Goal: Check status: Check status

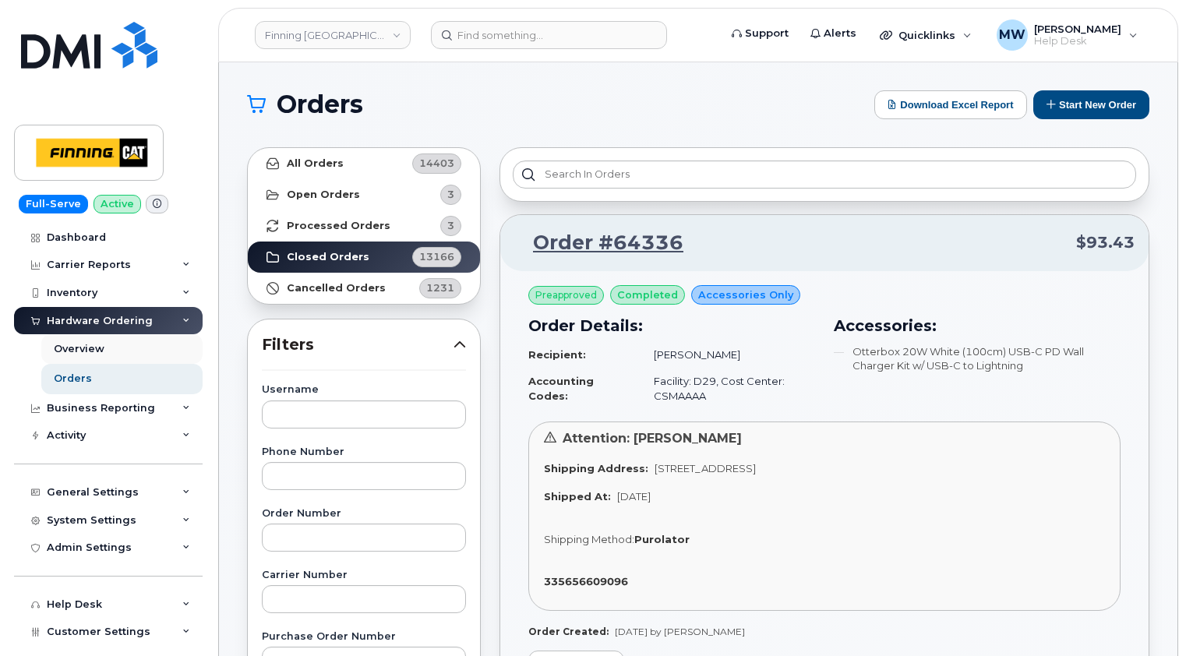
scroll to position [3739, 0]
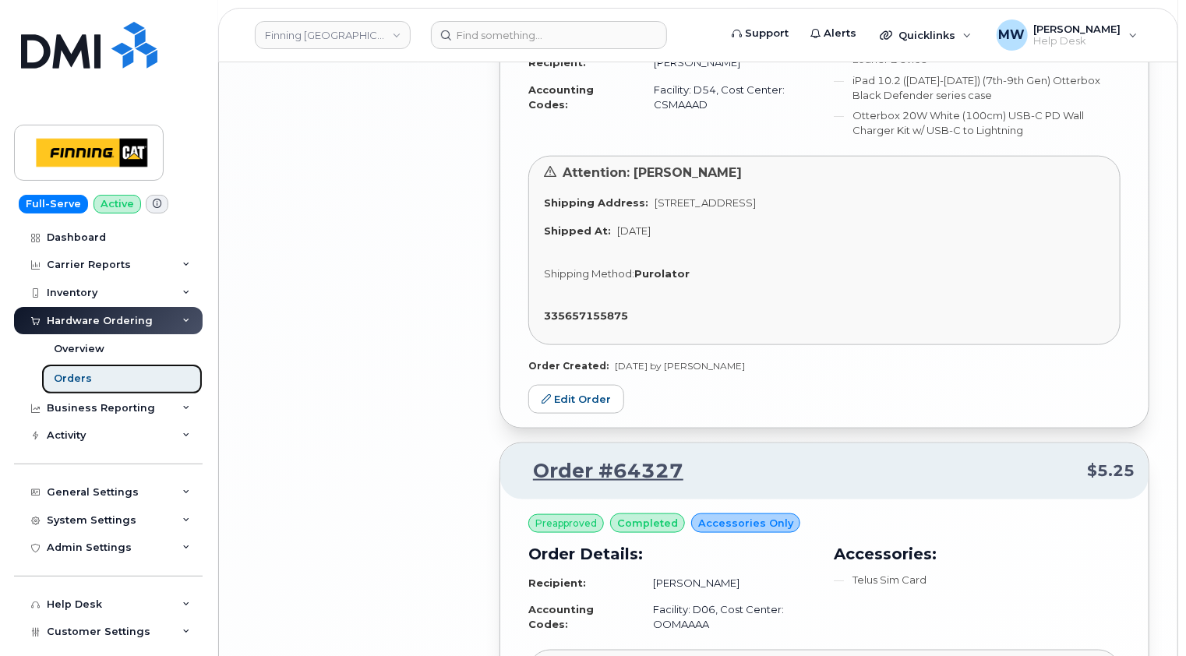
click at [93, 372] on link "Orders" at bounding box center [121, 379] width 161 height 30
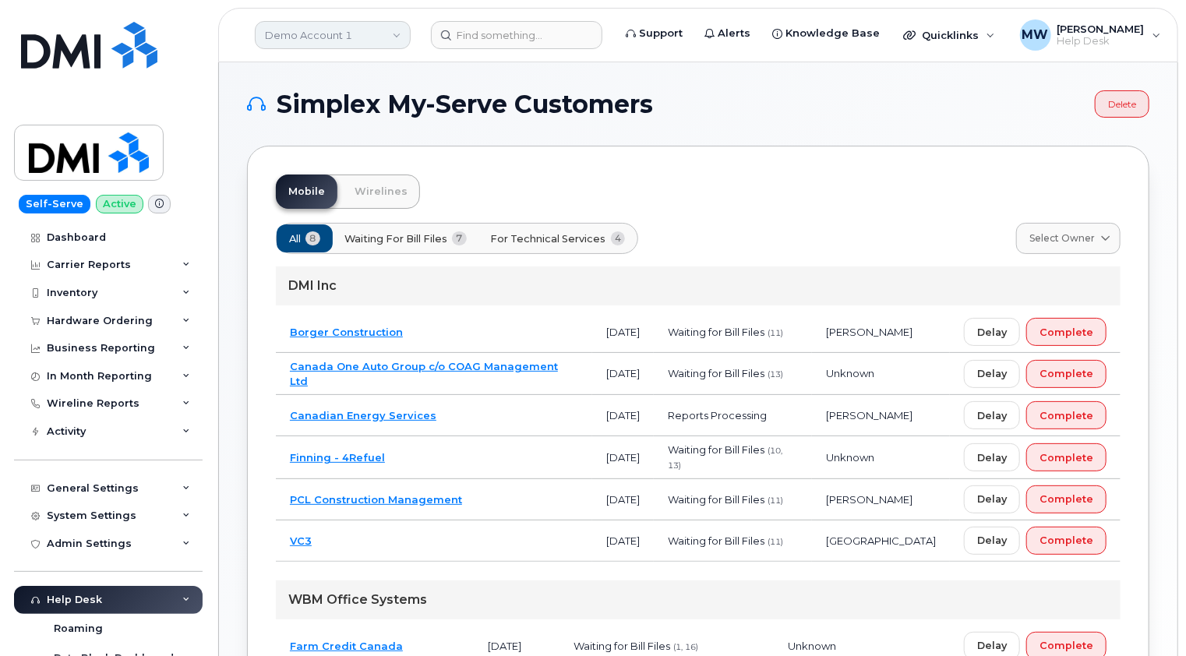
click at [386, 38] on link "Demo Account 1" at bounding box center [333, 35] width 156 height 28
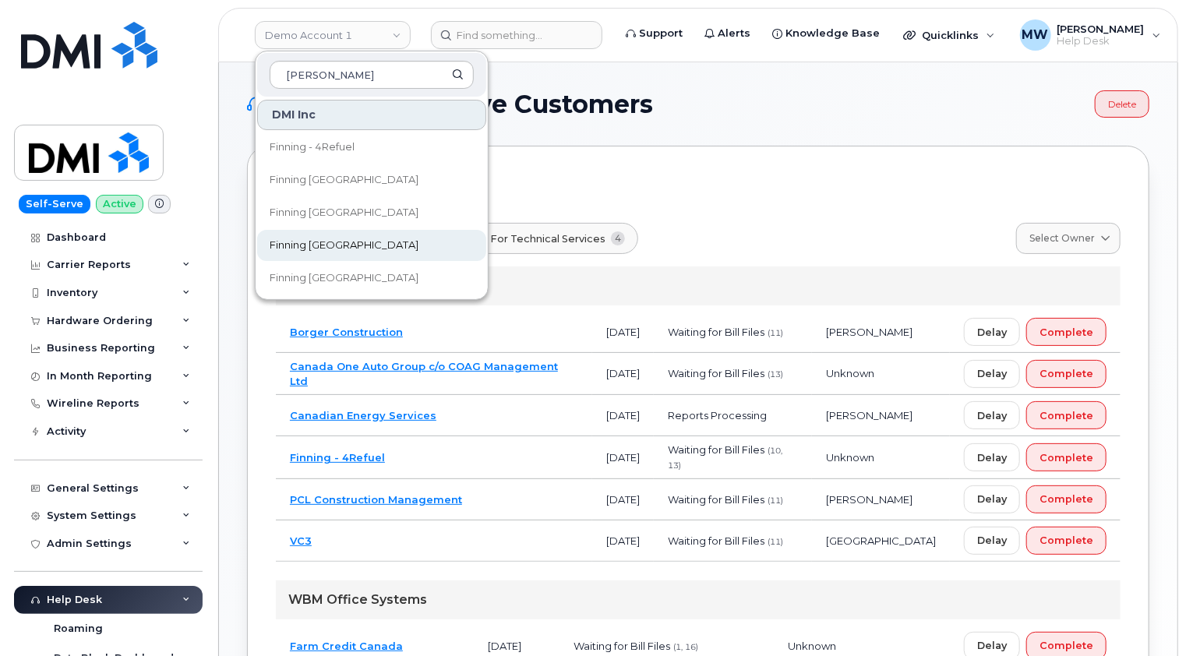
type input "[PERSON_NAME]"
click at [317, 248] on span "Finning [GEOGRAPHIC_DATA]" at bounding box center [344, 246] width 149 height 16
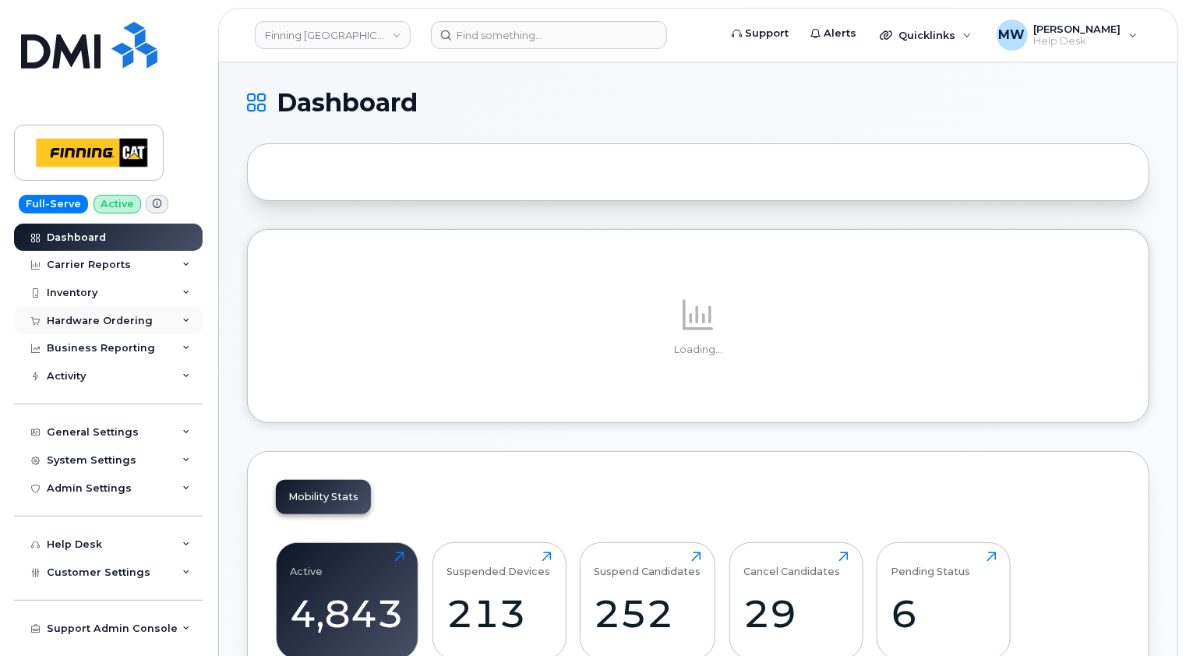
click at [134, 319] on div "Hardware Ordering" at bounding box center [100, 321] width 106 height 12
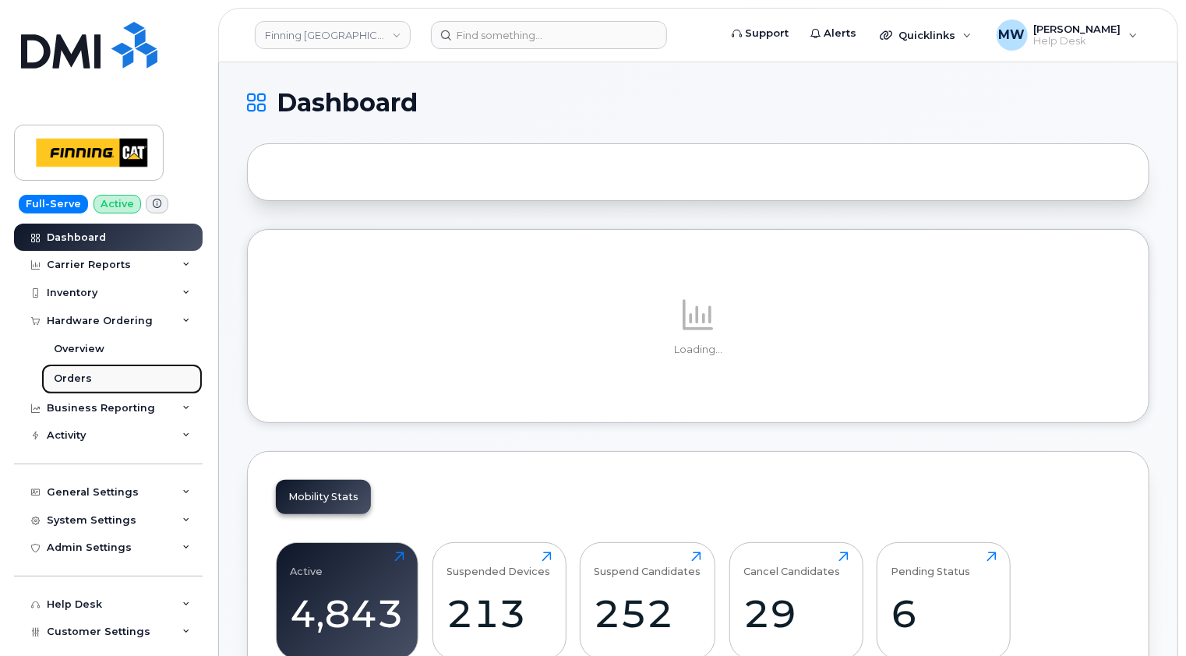
click at [86, 373] on div "Orders" at bounding box center [73, 379] width 38 height 14
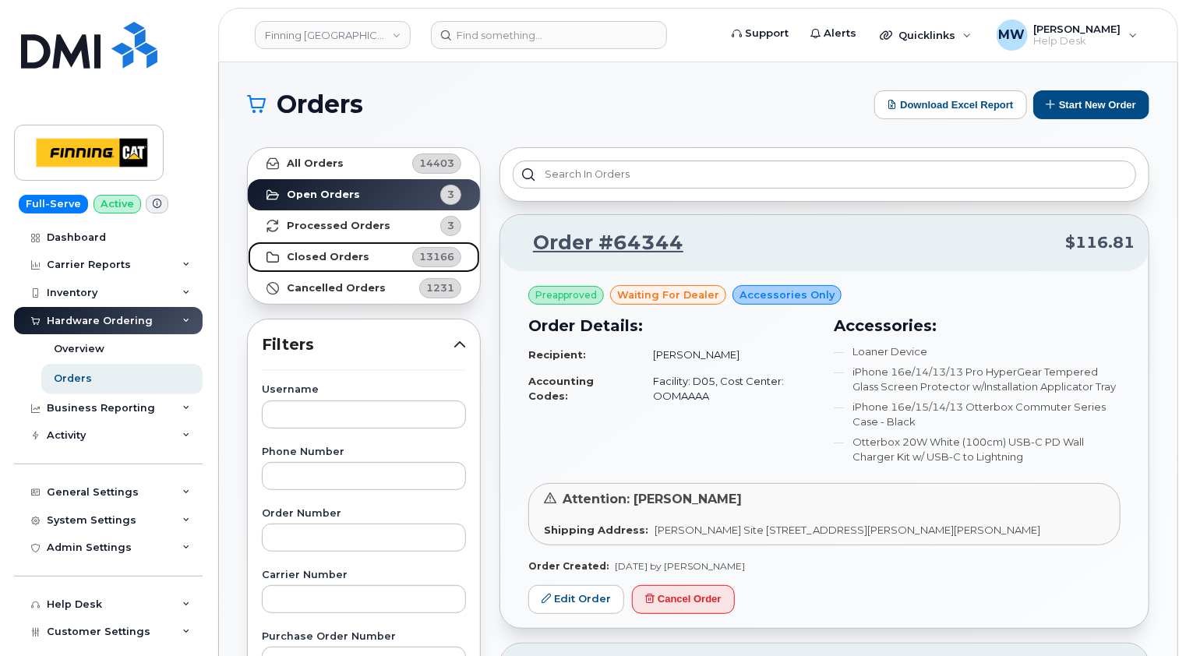
click at [318, 260] on strong "Closed Orders" at bounding box center [328, 257] width 83 height 12
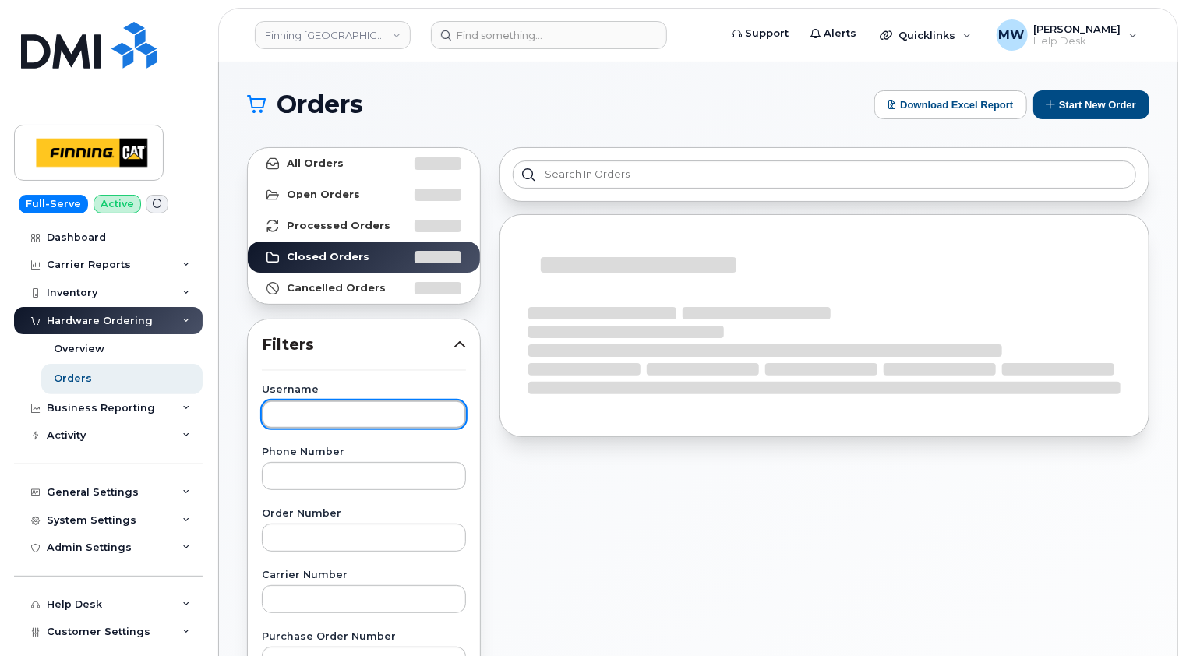
click at [332, 411] on input "text" at bounding box center [364, 414] width 204 height 28
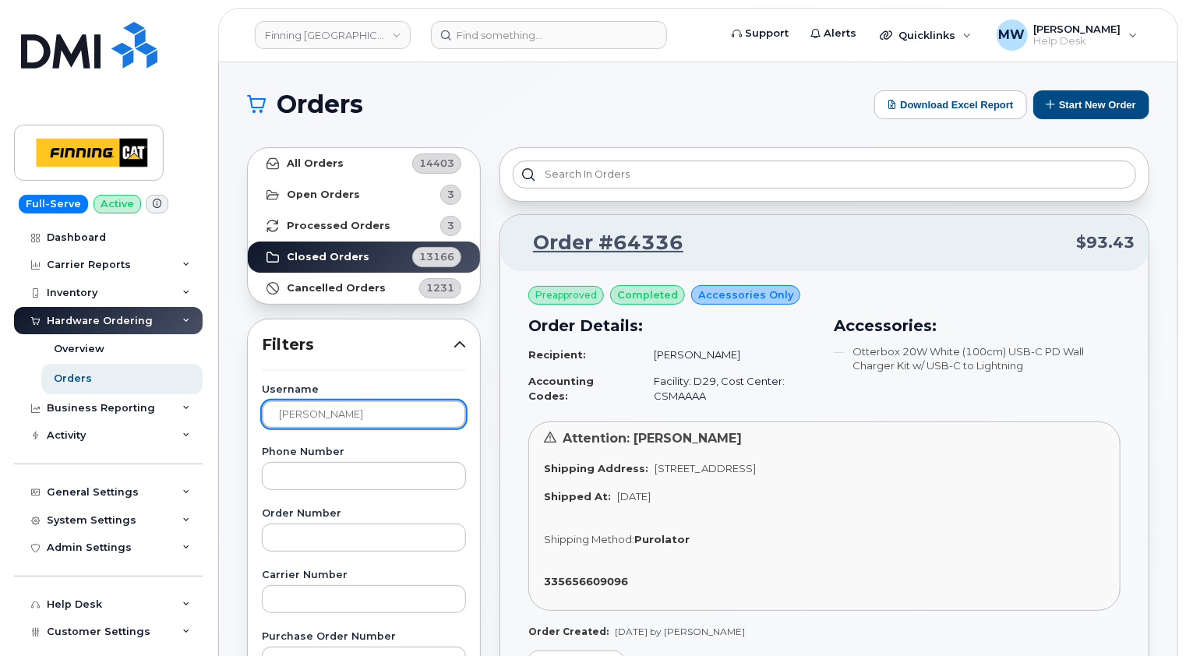
type input "sandy thasitis"
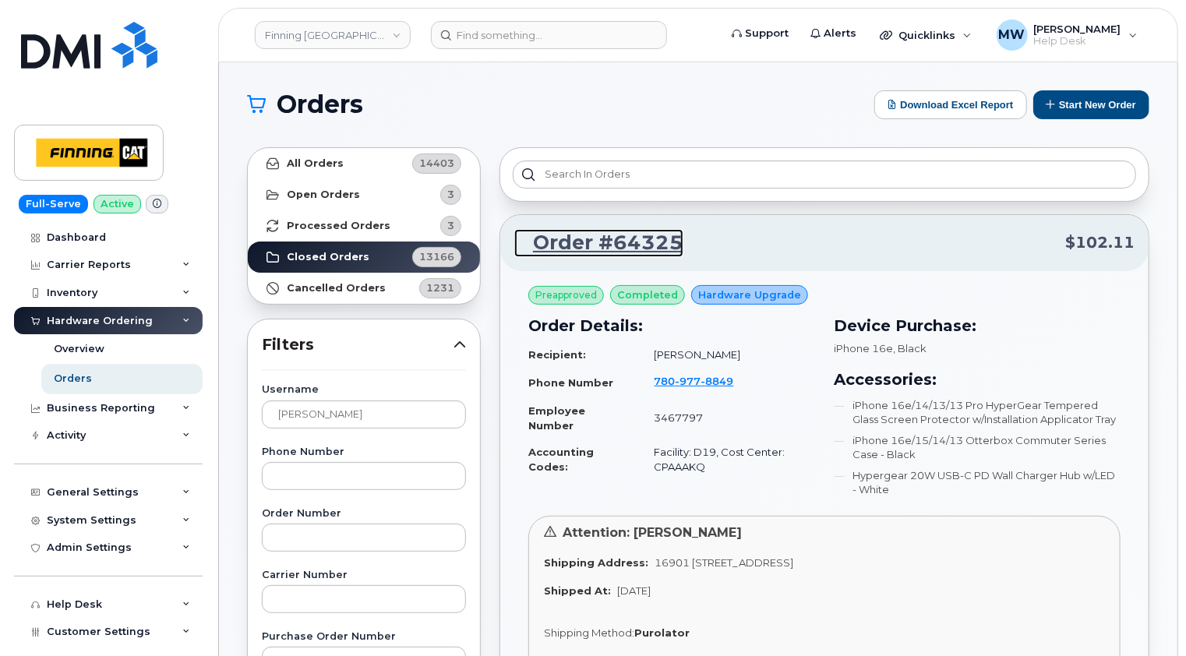
click at [647, 244] on link "Order #64325" at bounding box center [598, 243] width 169 height 28
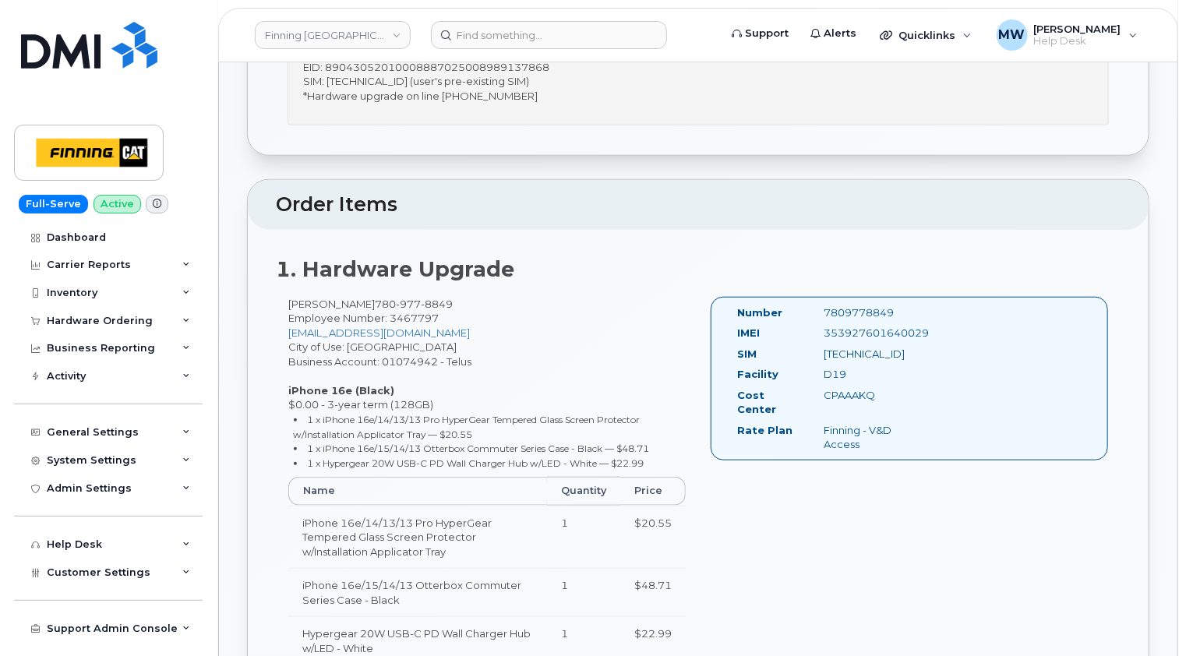
scroll to position [701, 0]
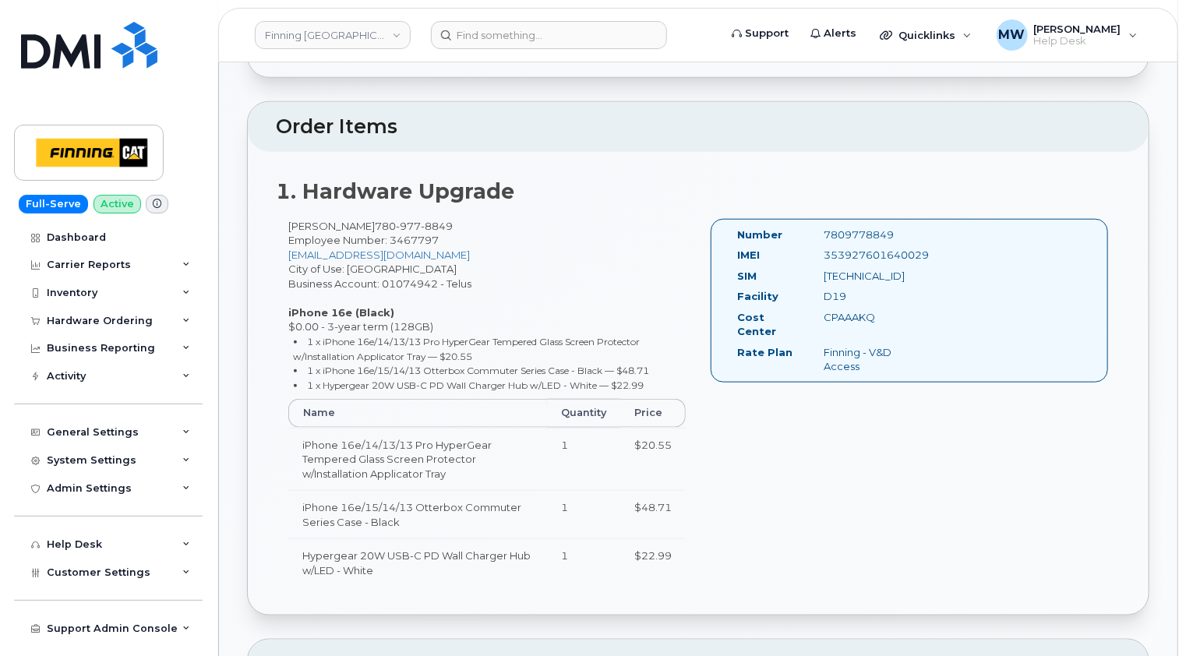
click at [843, 316] on div "CPAAAKQ" at bounding box center [873, 317] width 122 height 15
copy div "CPAAAKQ"
